Goal: Task Accomplishment & Management: Manage account settings

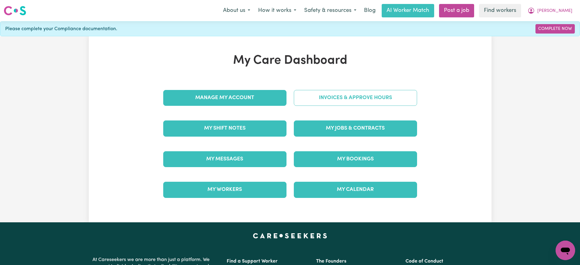
click at [312, 88] on div "Invoices & Approve Hours" at bounding box center [355, 98] width 131 height 31
click at [321, 101] on link "Invoices & Approve Hours" at bounding box center [355, 98] width 123 height 16
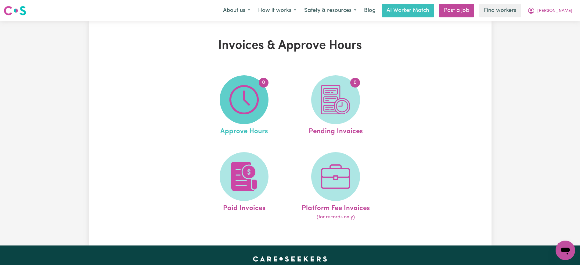
click at [256, 104] on img at bounding box center [244, 99] width 29 height 29
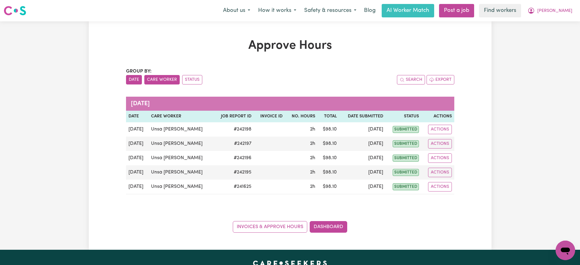
click at [158, 78] on button "Care Worker" at bounding box center [161, 79] width 35 height 9
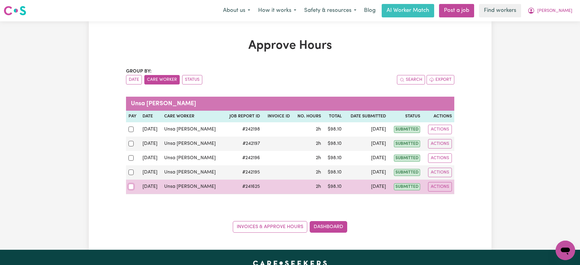
click at [133, 186] on input "checkbox" at bounding box center [131, 186] width 5 height 5
checkbox input "true"
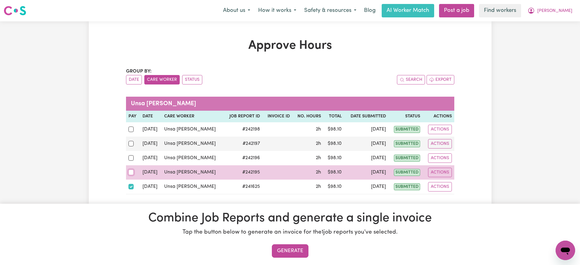
click at [133, 173] on input "checkbox" at bounding box center [131, 172] width 5 height 5
checkbox input "true"
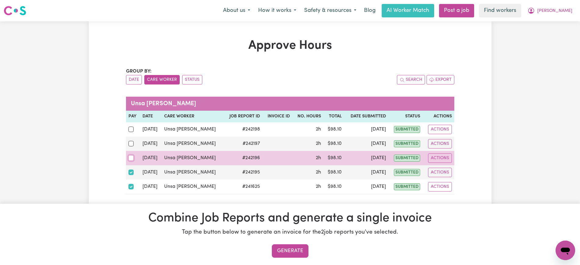
click at [131, 158] on input "checkbox" at bounding box center [131, 157] width 5 height 5
checkbox input "true"
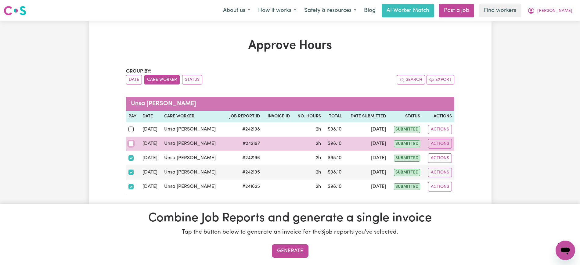
click at [129, 143] on input "checkbox" at bounding box center [131, 143] width 5 height 5
checkbox input "true"
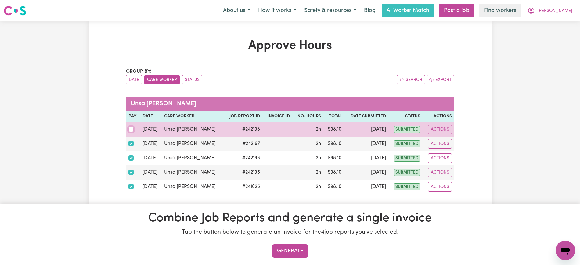
click at [132, 130] on input "checkbox" at bounding box center [131, 129] width 5 height 5
checkbox input "true"
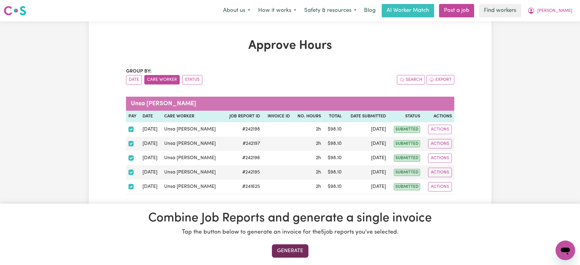
click at [294, 253] on button "Generate" at bounding box center [290, 251] width 37 height 13
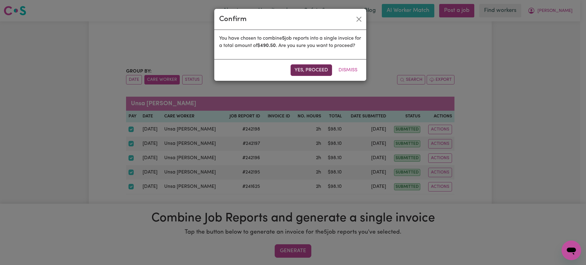
click at [312, 76] on button "Yes, proceed" at bounding box center [312, 70] width 42 height 12
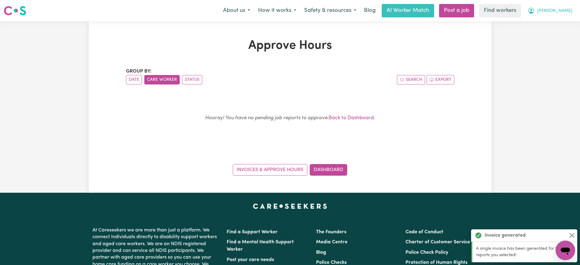
click at [547, 5] on button "[PERSON_NAME]" at bounding box center [550, 10] width 53 height 13
click at [549, 31] on link "Logout" at bounding box center [552, 35] width 48 height 12
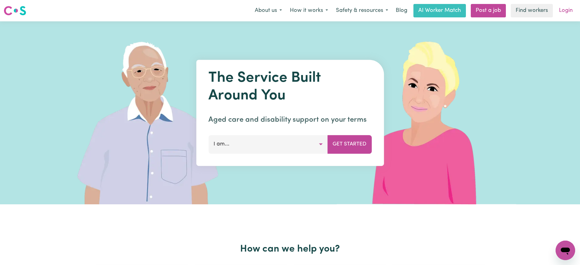
click at [560, 13] on link "Login" at bounding box center [566, 10] width 21 height 13
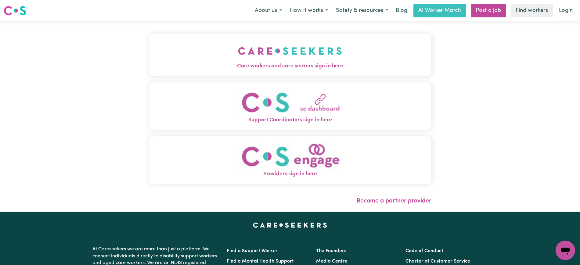
click at [353, 54] on button "Care workers and care seekers sign in here" at bounding box center [290, 55] width 283 height 43
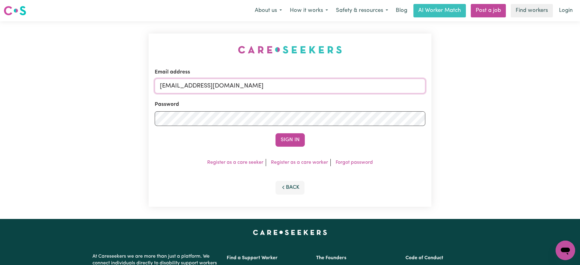
drag, startPoint x: 195, startPoint y: 87, endPoint x: 382, endPoint y: 83, distance: 186.6
click at [394, 87] on input "[EMAIL_ADDRESS][DOMAIN_NAME]" at bounding box center [290, 86] width 271 height 15
paste input "MaryDeJoodt"
type input "[EMAIL_ADDRESS][DOMAIN_NAME]"
drag, startPoint x: 200, startPoint y: 27, endPoint x: 332, endPoint y: 127, distance: 166.2
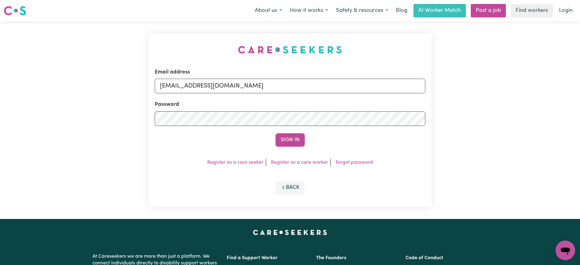
click at [199, 27] on div "Email address [EMAIL_ADDRESS][DOMAIN_NAME] Password Sign In Register as a care …" at bounding box center [290, 120] width 290 height 198
click at [295, 138] on button "Sign In" at bounding box center [290, 139] width 29 height 13
